Goal: Transaction & Acquisition: Purchase product/service

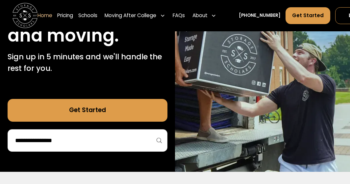
scroll to position [122, 0]
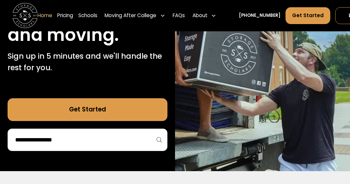
click at [86, 131] on div at bounding box center [88, 139] width 160 height 22
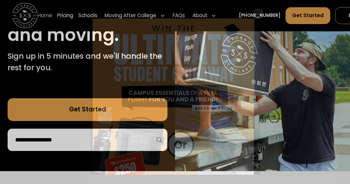
click at [62, 138] on div "Enter Giveaway" at bounding box center [175, 92] width 350 height 184
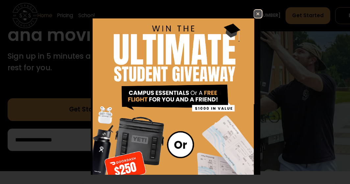
click at [255, 18] on img at bounding box center [258, 14] width 8 height 8
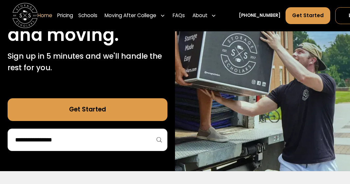
click at [82, 141] on input "search" at bounding box center [87, 139] width 146 height 11
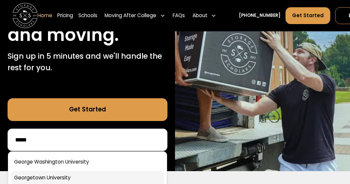
type input "*****"
click at [51, 174] on link at bounding box center [87, 178] width 153 height 14
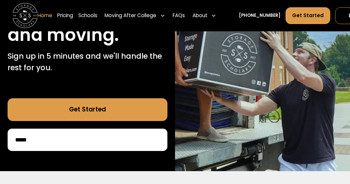
click at [48, 145] on div "*****" at bounding box center [88, 139] width 160 height 22
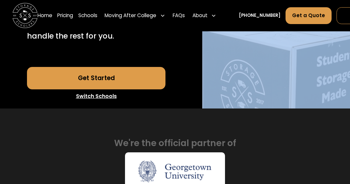
scroll to position [206, 0]
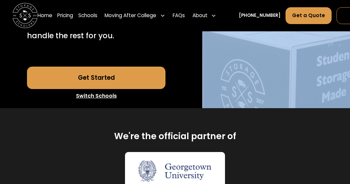
click at [83, 89] on link "Get Started" at bounding box center [96, 77] width 139 height 23
click at [78, 103] on link "Switch Schools" at bounding box center [96, 96] width 139 height 14
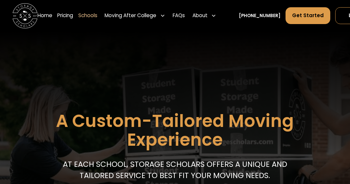
click at [93, 15] on link "Schools" at bounding box center [87, 15] width 19 height 17
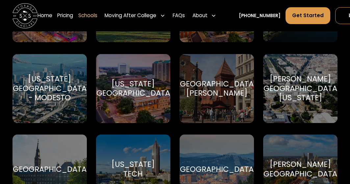
scroll to position [1163, 0]
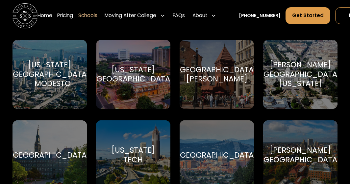
click at [55, 151] on div "[GEOGRAPHIC_DATA]" at bounding box center [50, 155] width 80 height 10
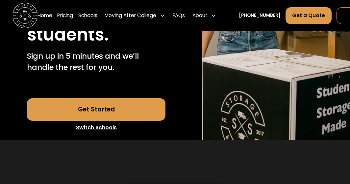
scroll to position [176, 0]
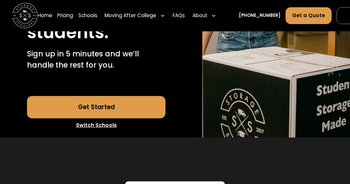
click at [72, 118] on link "Get Started" at bounding box center [96, 107] width 139 height 23
